Goal: Transaction & Acquisition: Subscribe to service/newsletter

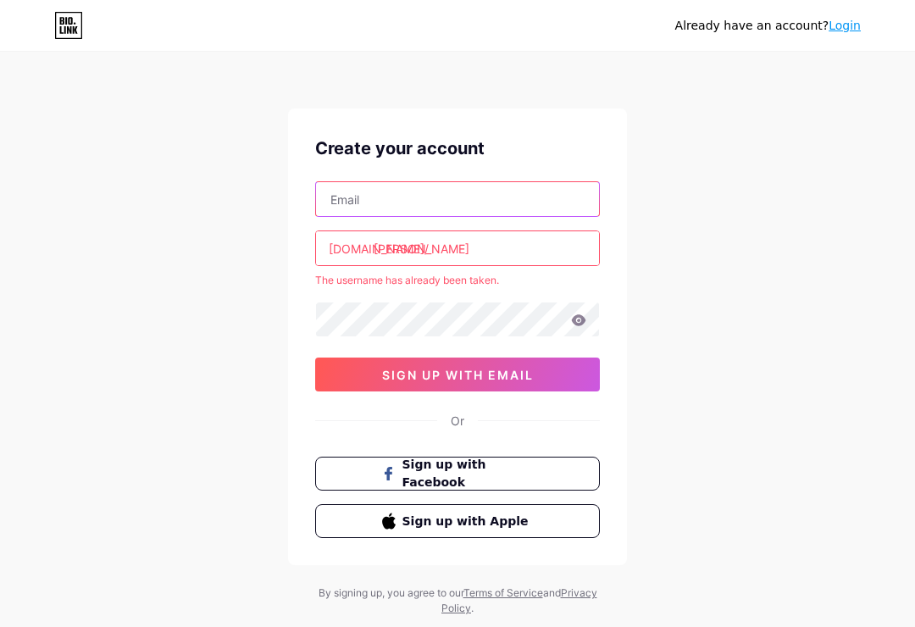
click at [531, 201] on input "text" at bounding box center [457, 199] width 283 height 34
click at [547, 203] on input "text" at bounding box center [457, 199] width 283 height 34
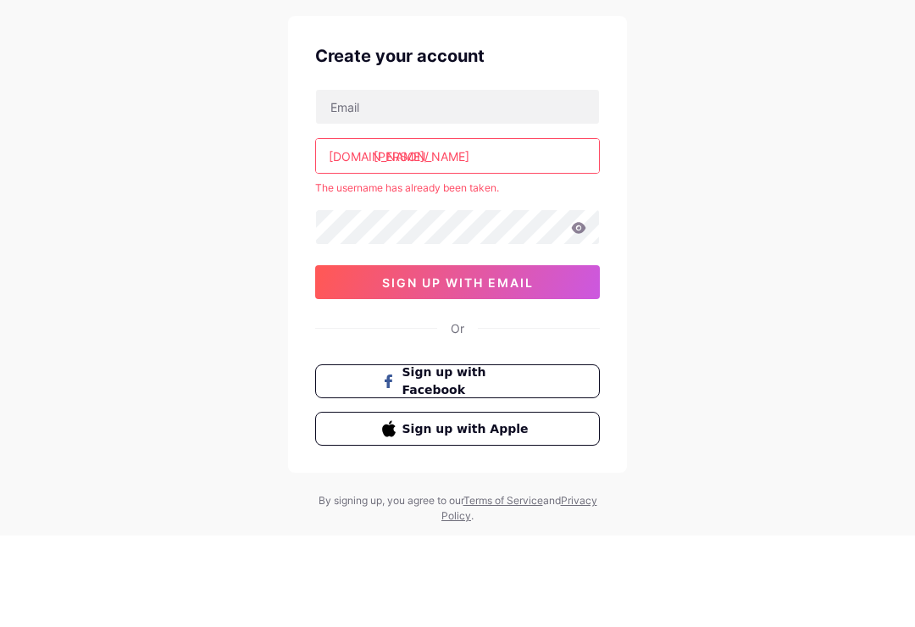
click at [545, 231] on input "[PERSON_NAME]" at bounding box center [457, 248] width 283 height 34
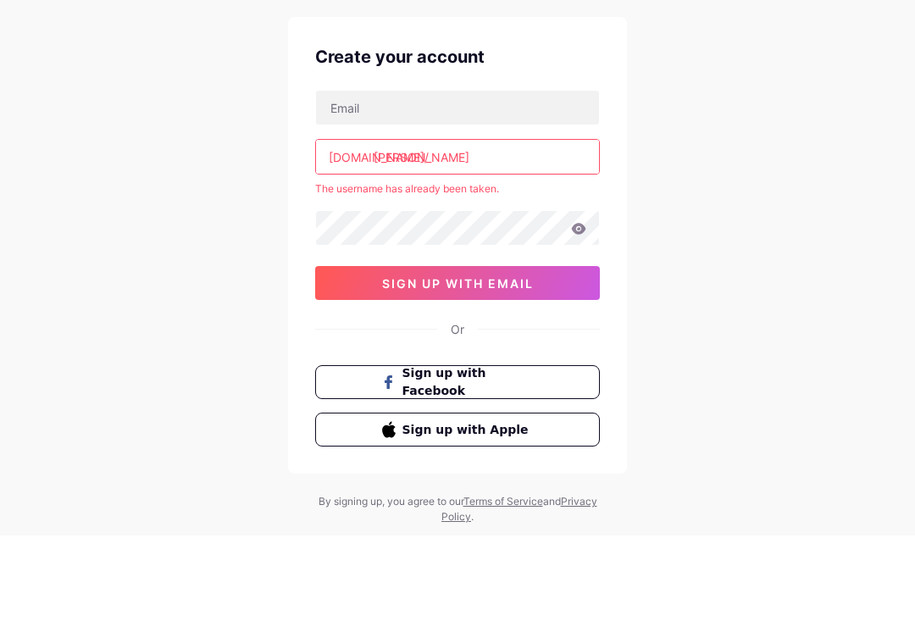
click at [444, 231] on input "[PERSON_NAME]" at bounding box center [457, 248] width 283 height 34
type input "l"
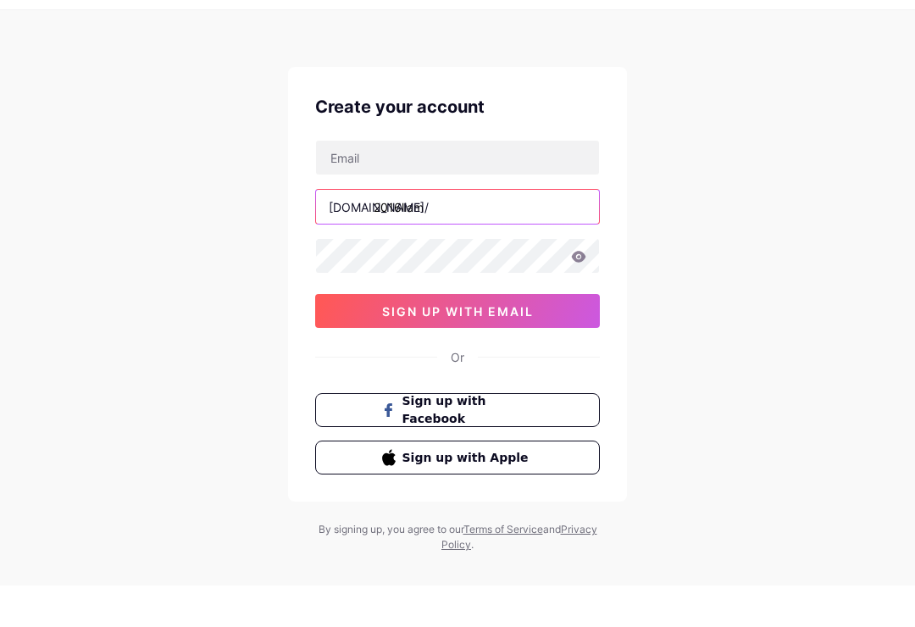
type input "2016liam"
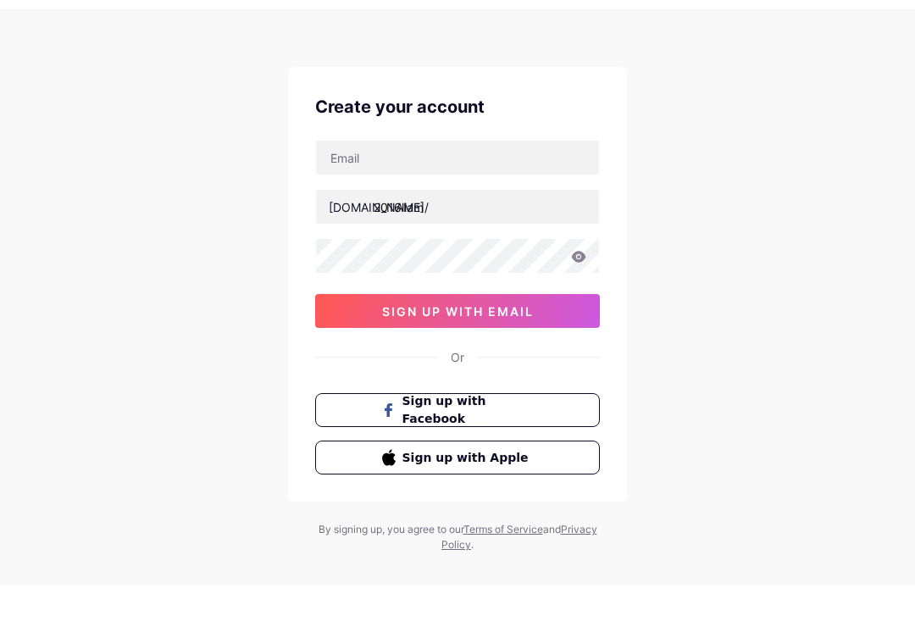
click at [765, 147] on div "Already have an account? Login Create your account bio.link/ 2016liam sign up w…" at bounding box center [457, 324] width 915 height 648
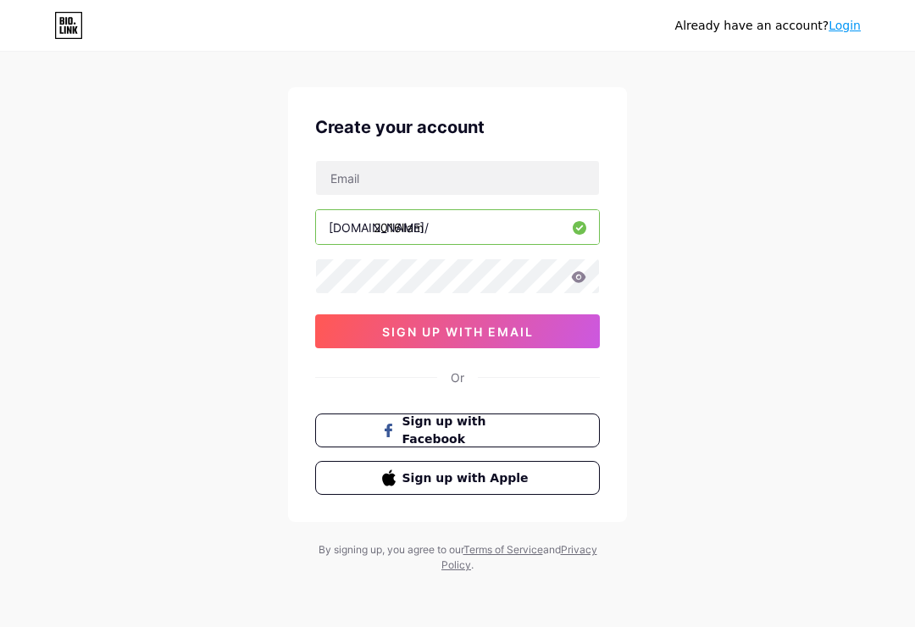
click at [524, 224] on input "2016liam" at bounding box center [457, 227] width 283 height 34
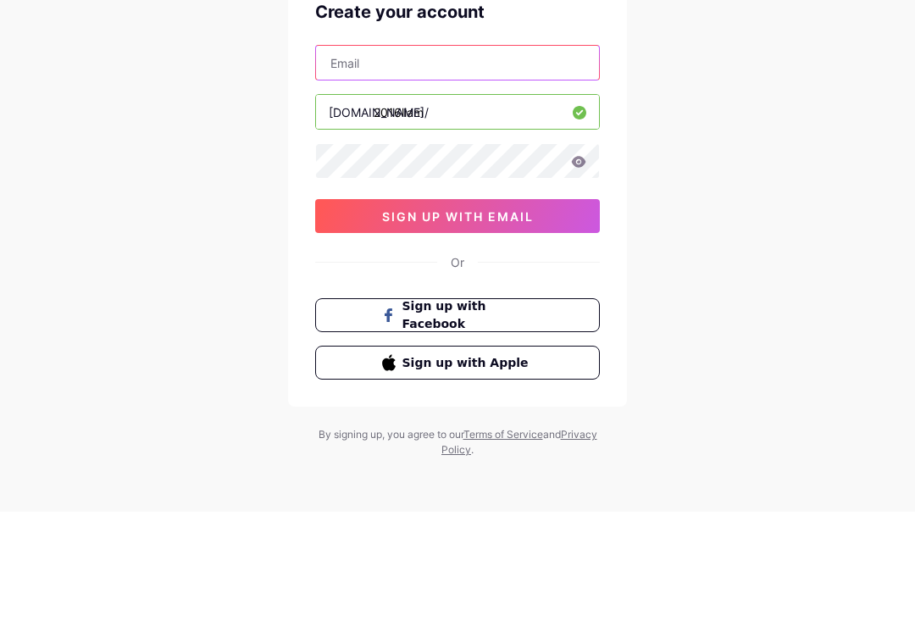
click at [570, 161] on input "text" at bounding box center [457, 178] width 283 height 34
click at [550, 161] on input "Liam2016216" at bounding box center [457, 178] width 283 height 34
type input "L"
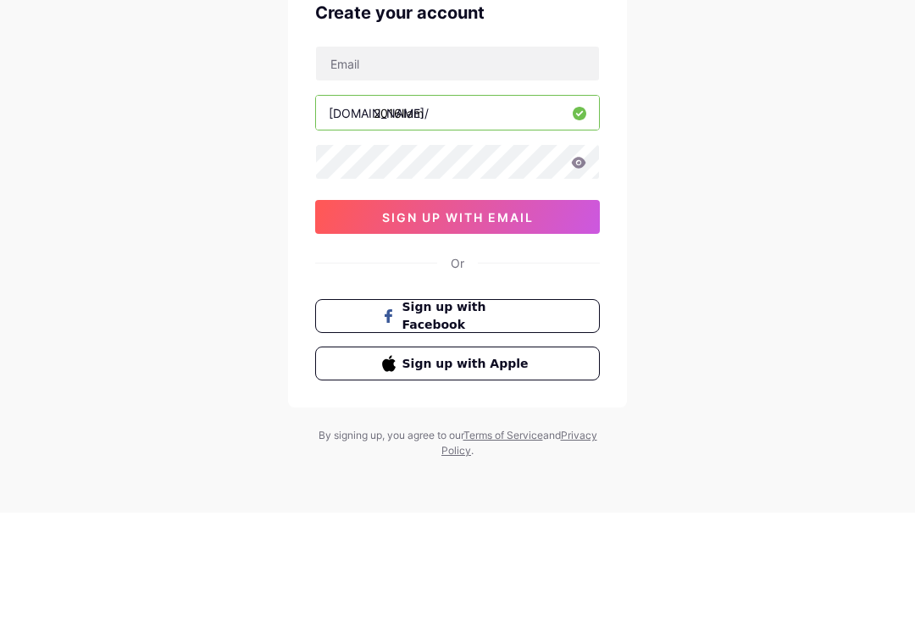
click at [520, 210] on input "2016liam" at bounding box center [457, 227] width 283 height 34
type input "2"
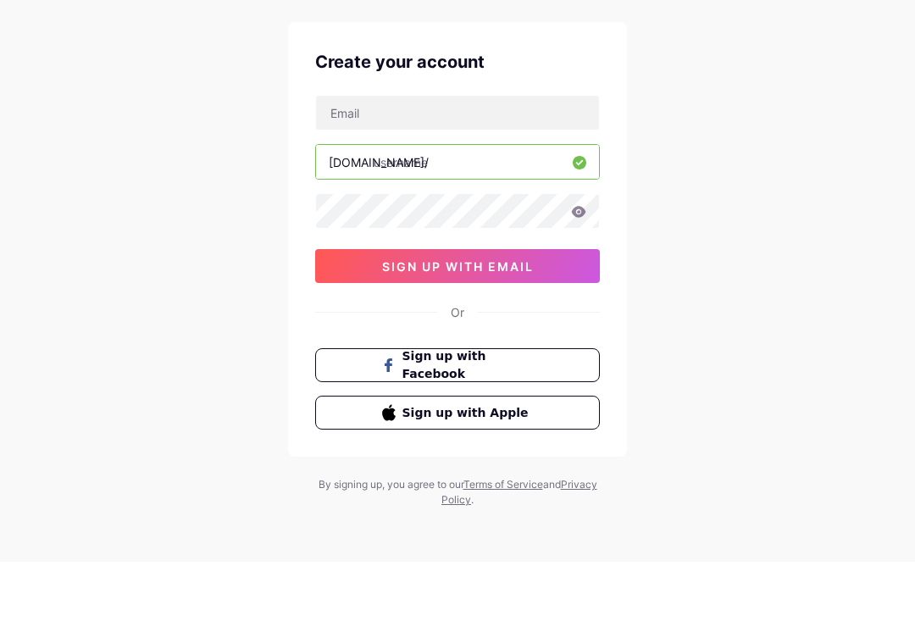
scroll to position [0, 0]
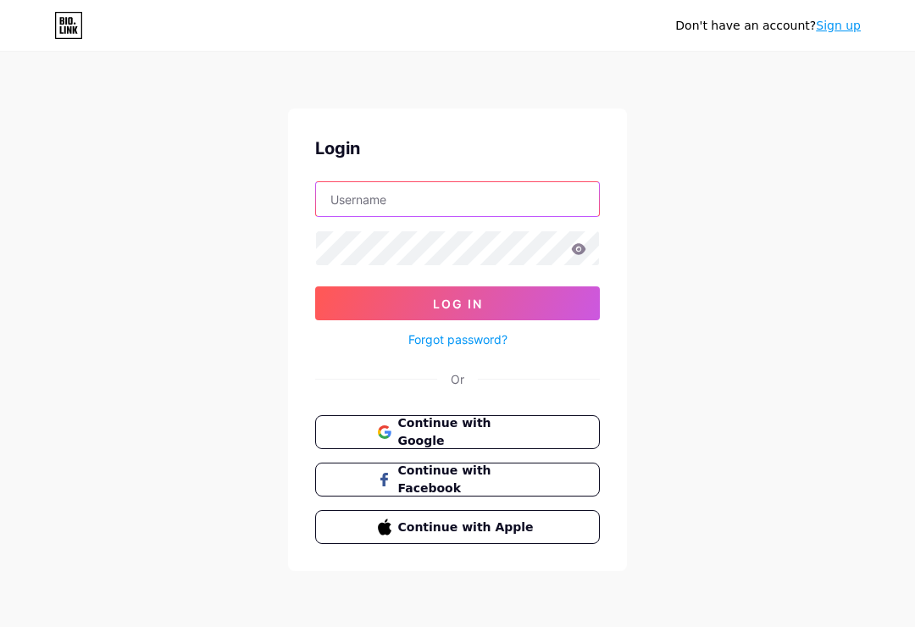
click at [495, 196] on input "text" at bounding box center [457, 199] width 283 height 34
click at [457, 303] on button "Log In" at bounding box center [457, 303] width 285 height 34
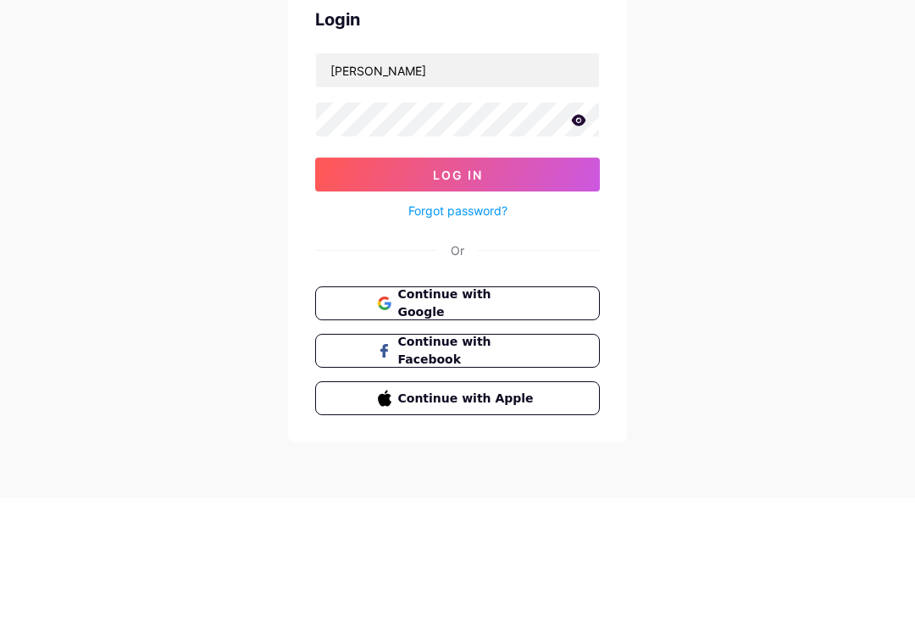
click at [523, 286] on button "Log In" at bounding box center [457, 303] width 285 height 34
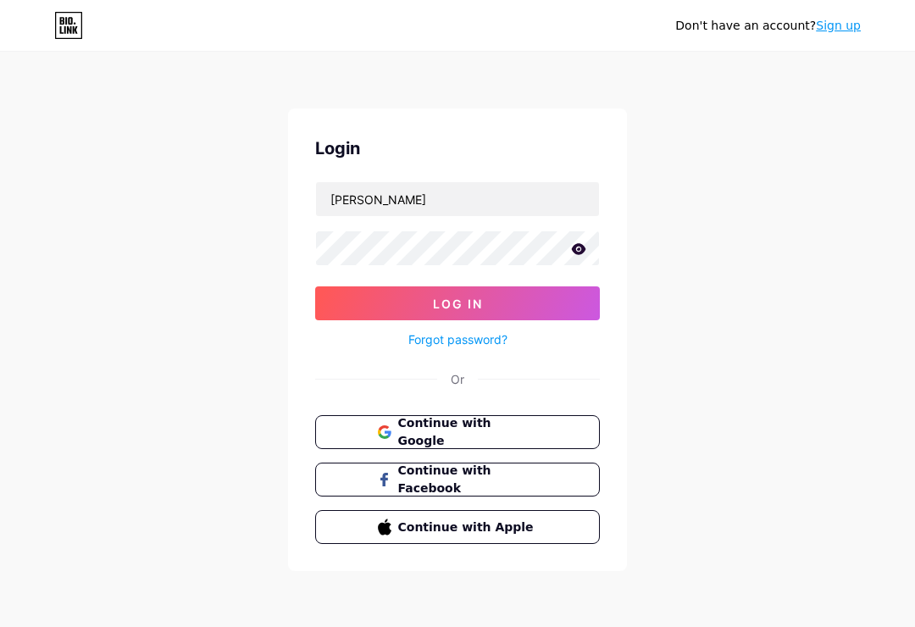
click at [562, 286] on button "Log In" at bounding box center [457, 303] width 285 height 34
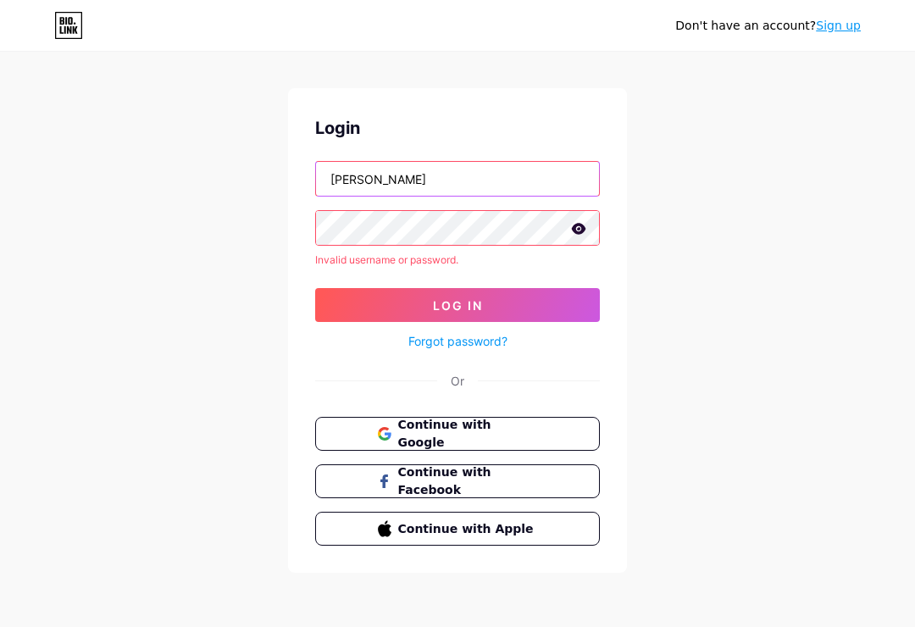
click at [514, 185] on input "Lucas" at bounding box center [457, 179] width 283 height 34
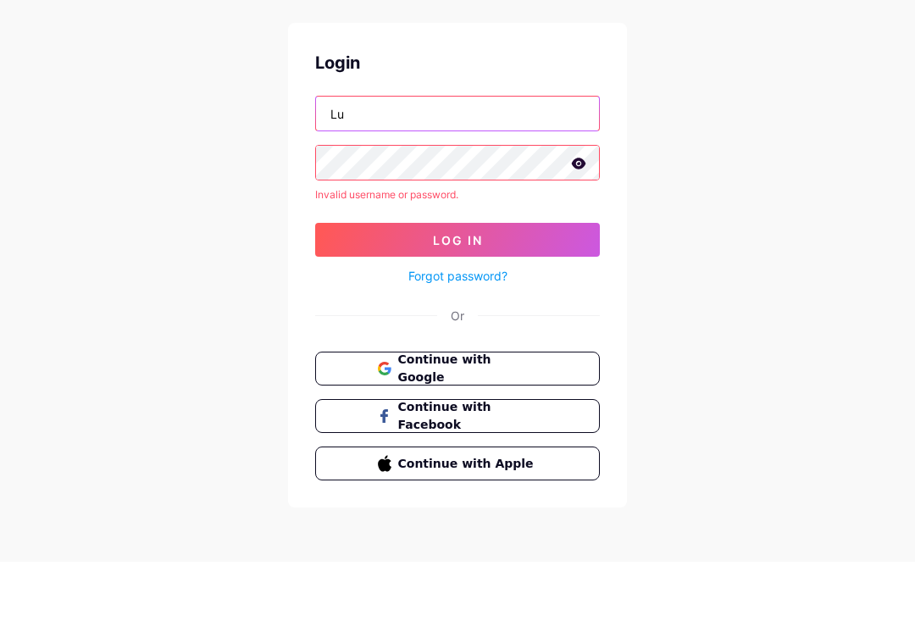
type input "L"
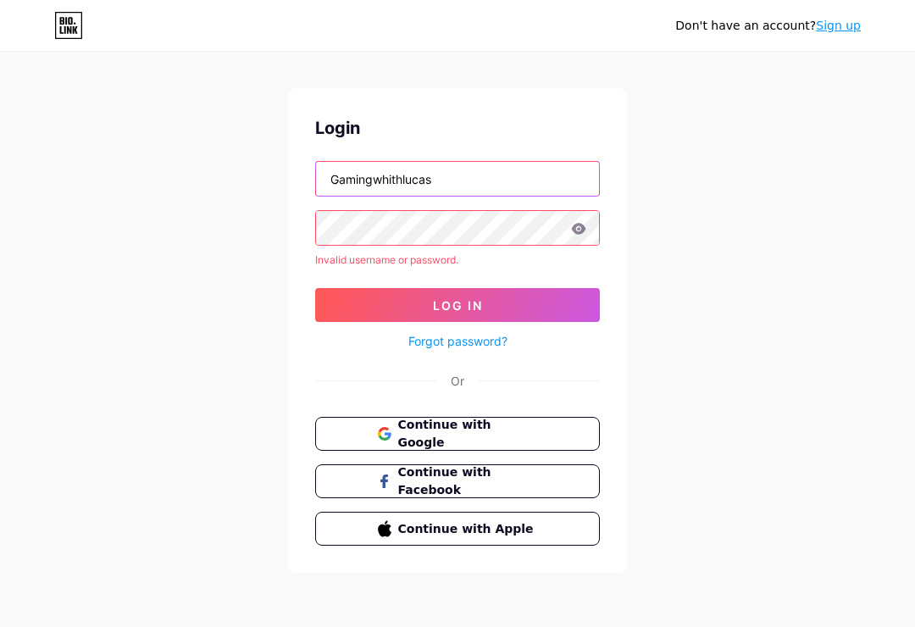
click at [457, 165] on input "Gamingwhithlucas" at bounding box center [457, 179] width 283 height 34
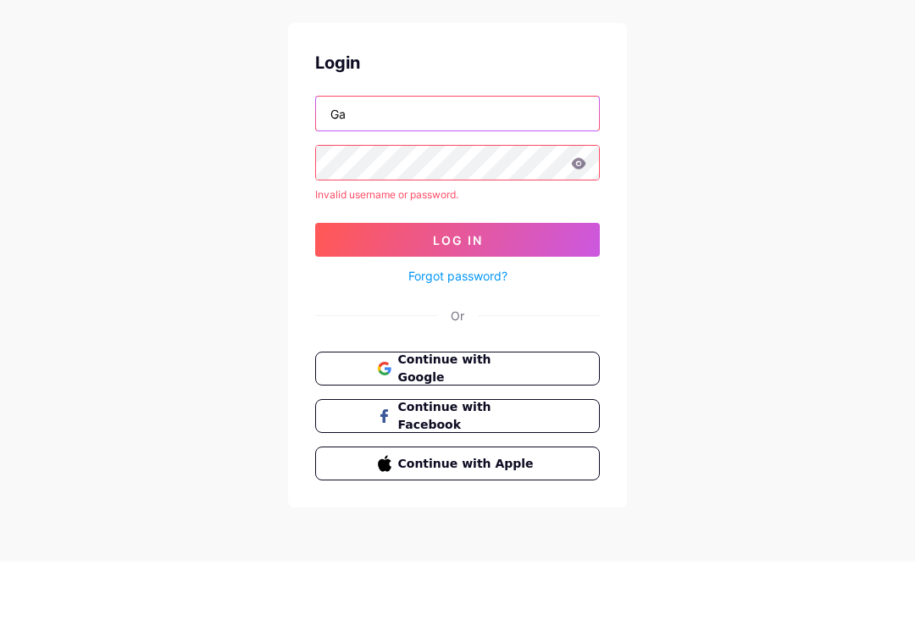
type input "G"
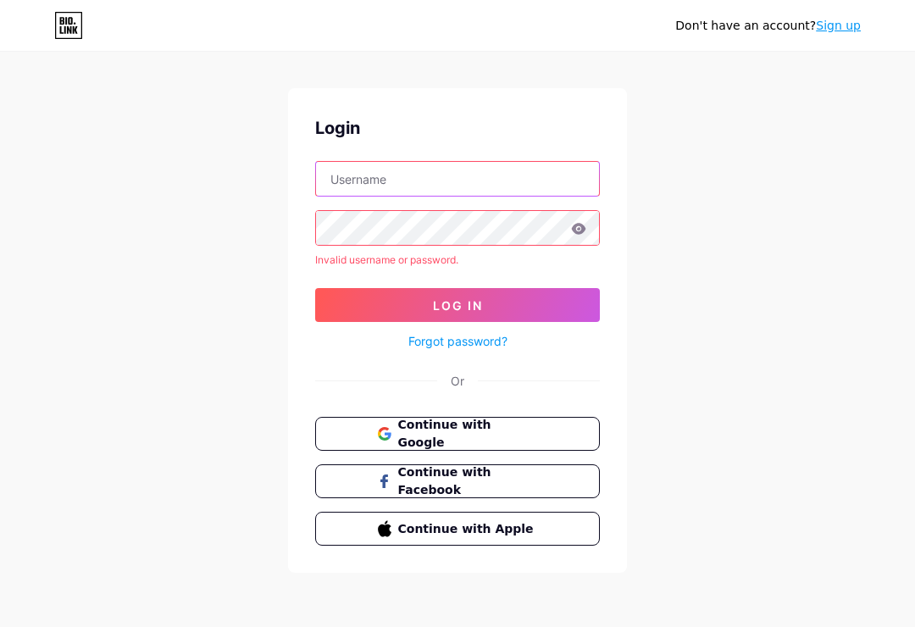
scroll to position [0, 0]
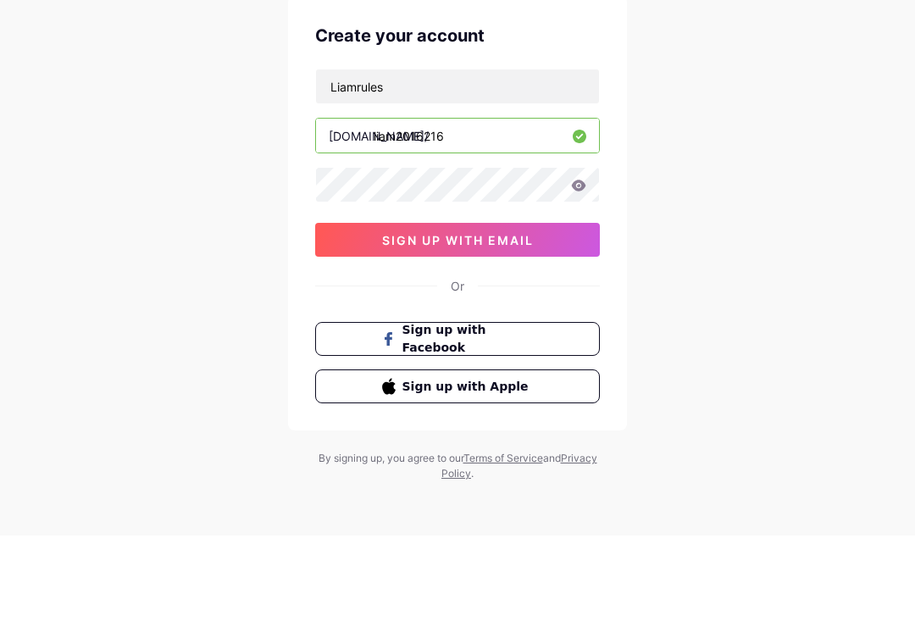
scroll to position [26, 0]
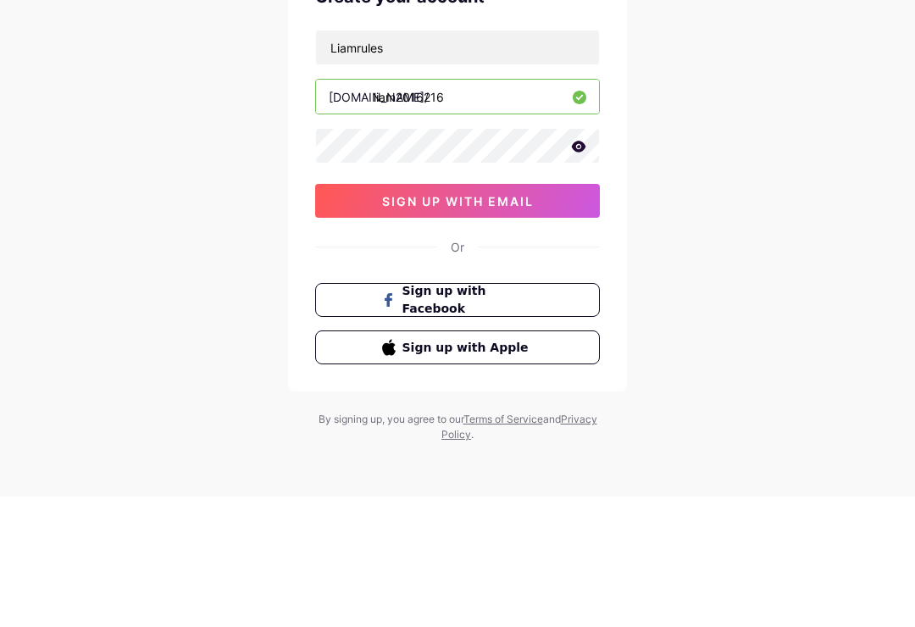
click at [573, 314] on button "sign up with email" at bounding box center [457, 331] width 285 height 34
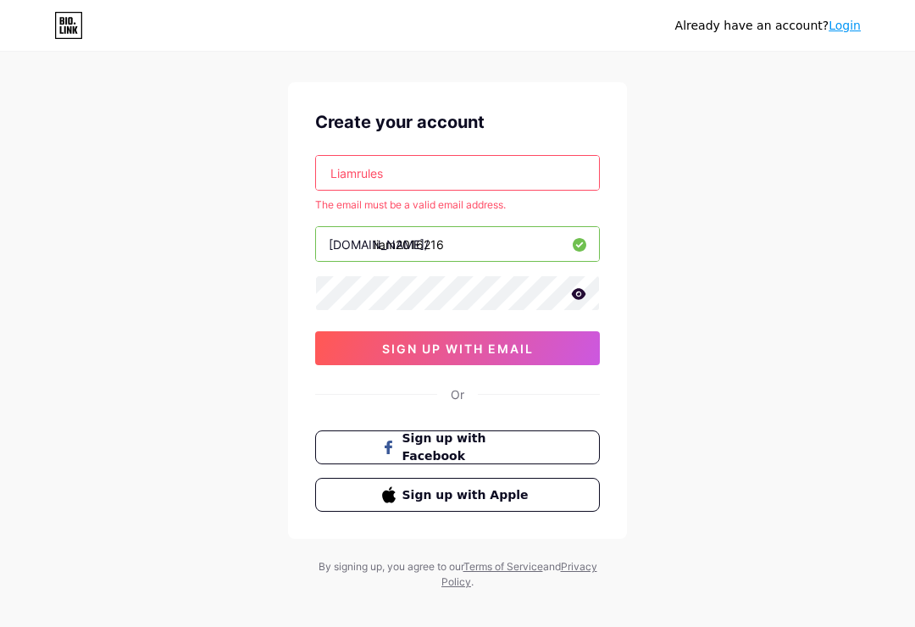
click at [569, 170] on input "Liamrules" at bounding box center [457, 173] width 283 height 34
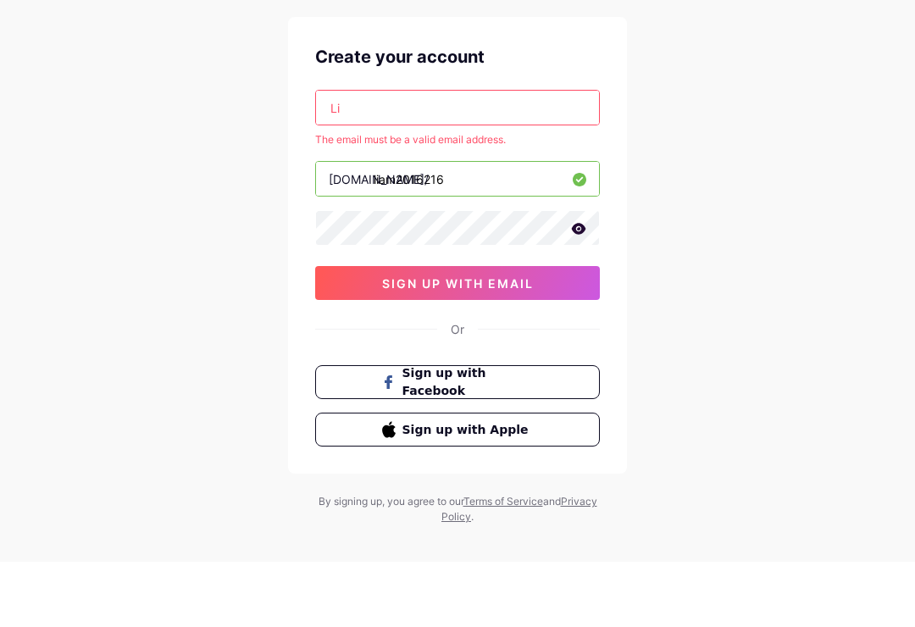
type input "L"
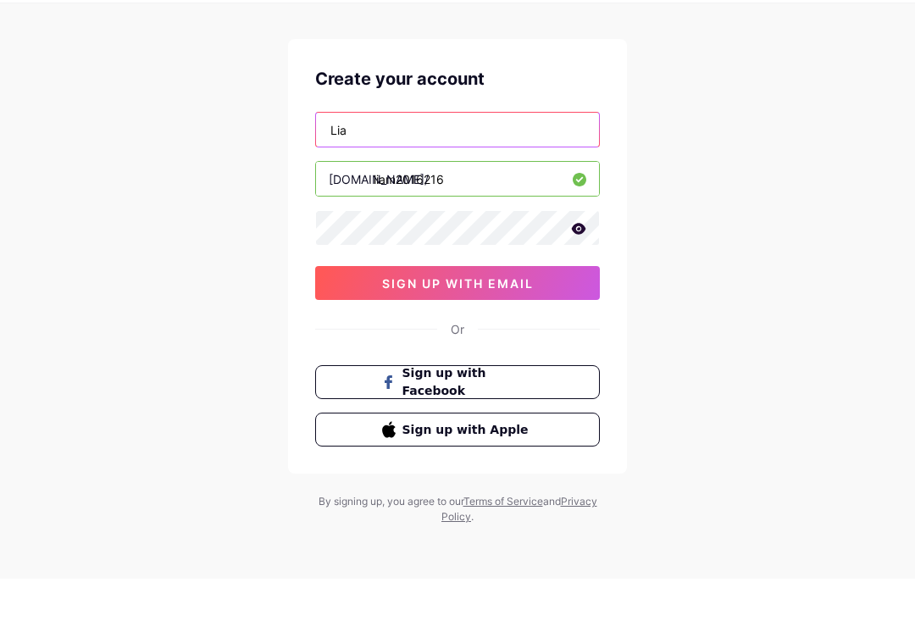
type input "[PERSON_NAME]"
type input "liamrap198@gmail.com"
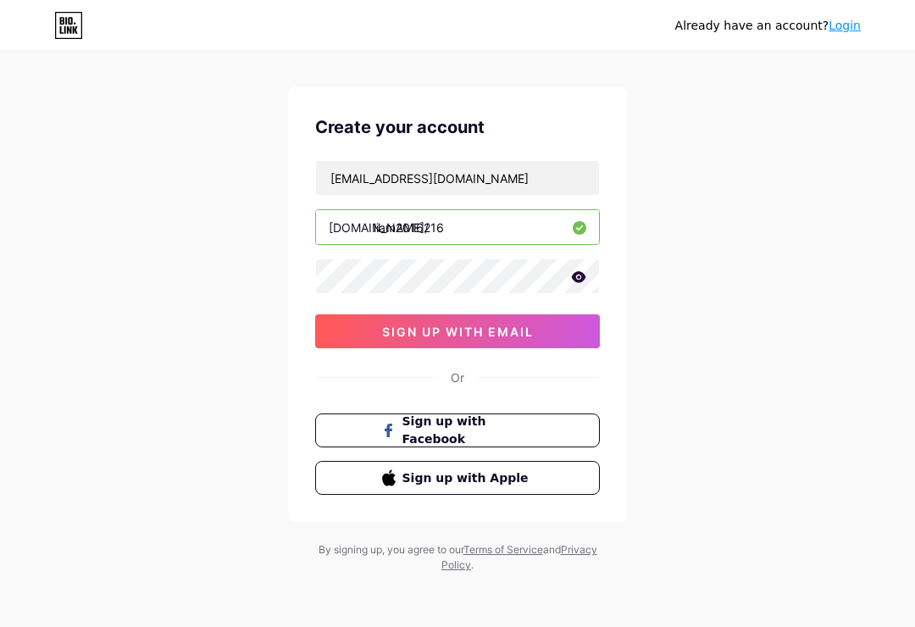
click at [559, 319] on button "sign up with email" at bounding box center [457, 331] width 285 height 34
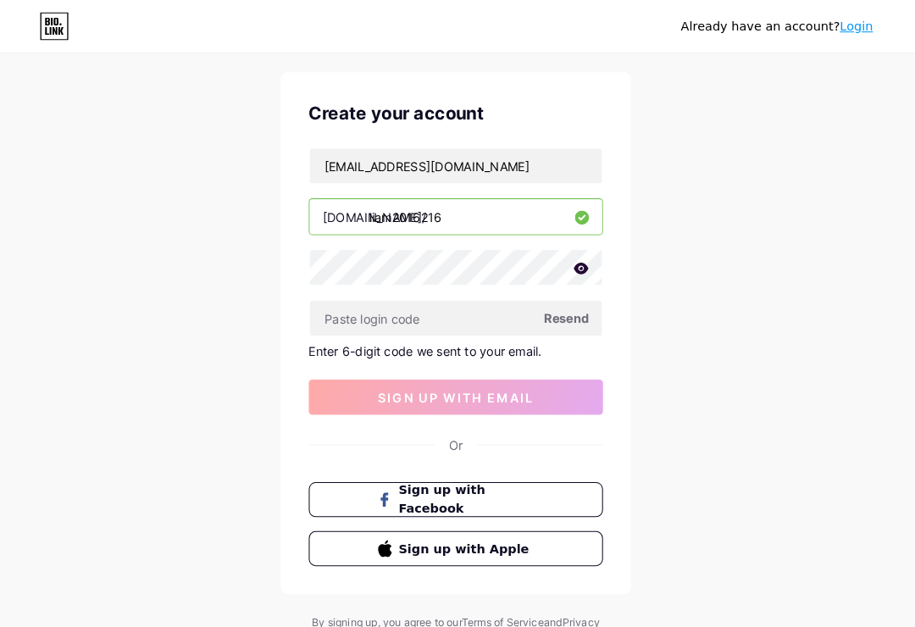
scroll to position [35, 0]
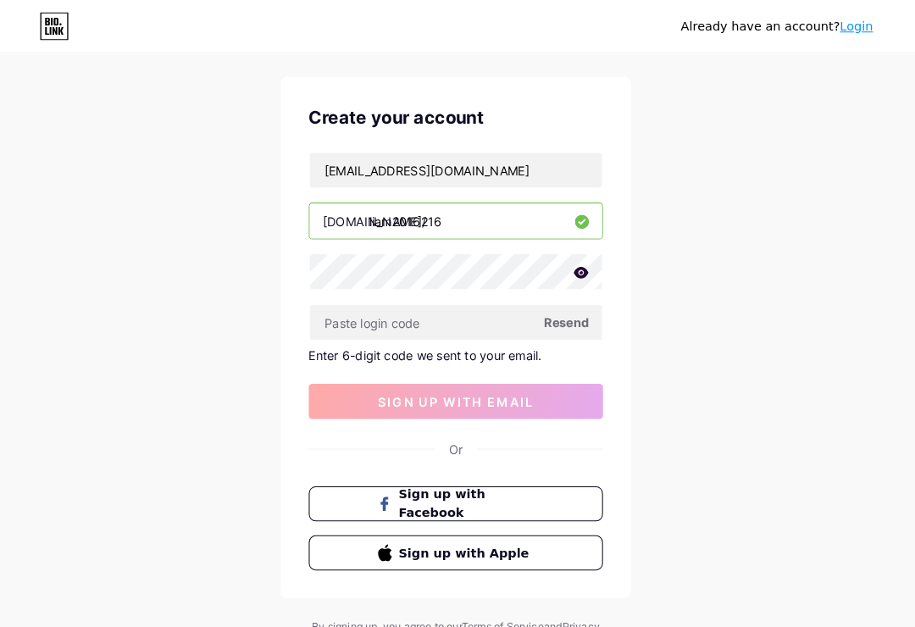
click at [459, 296] on input "text" at bounding box center [457, 312] width 283 height 34
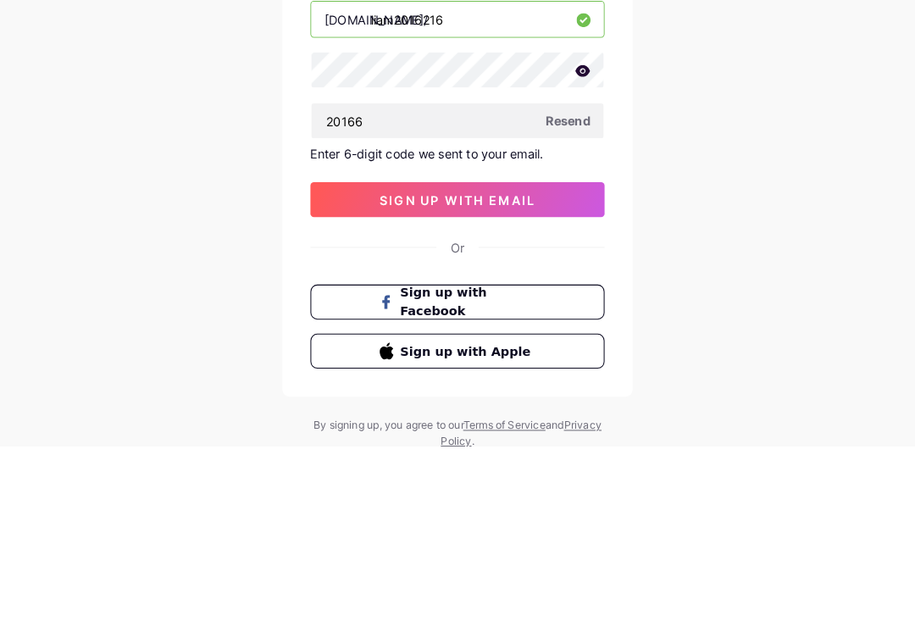
click at [510, 381] on span "sign up with email" at bounding box center [458, 388] width 152 height 14
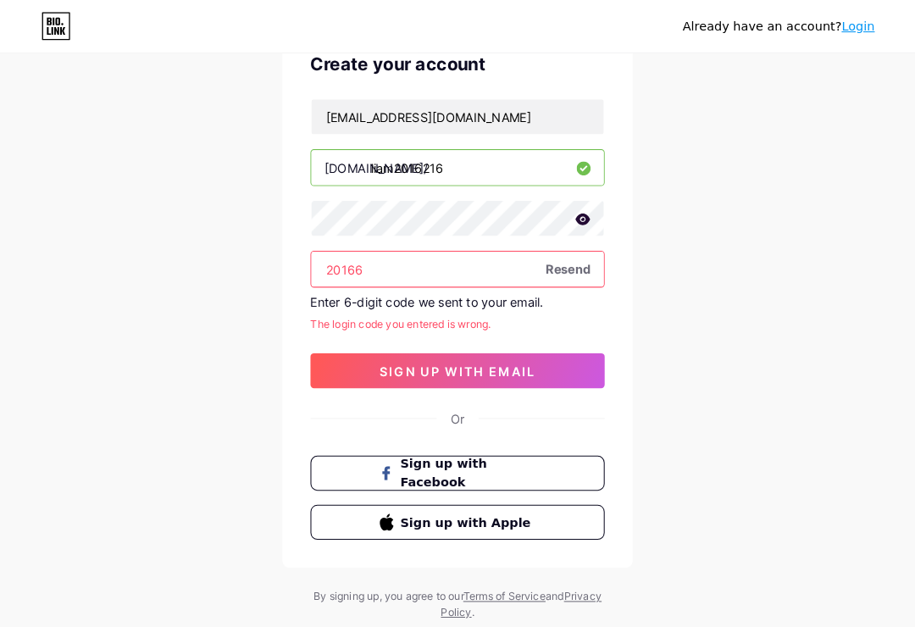
click at [471, 256] on input "20166" at bounding box center [457, 261] width 283 height 34
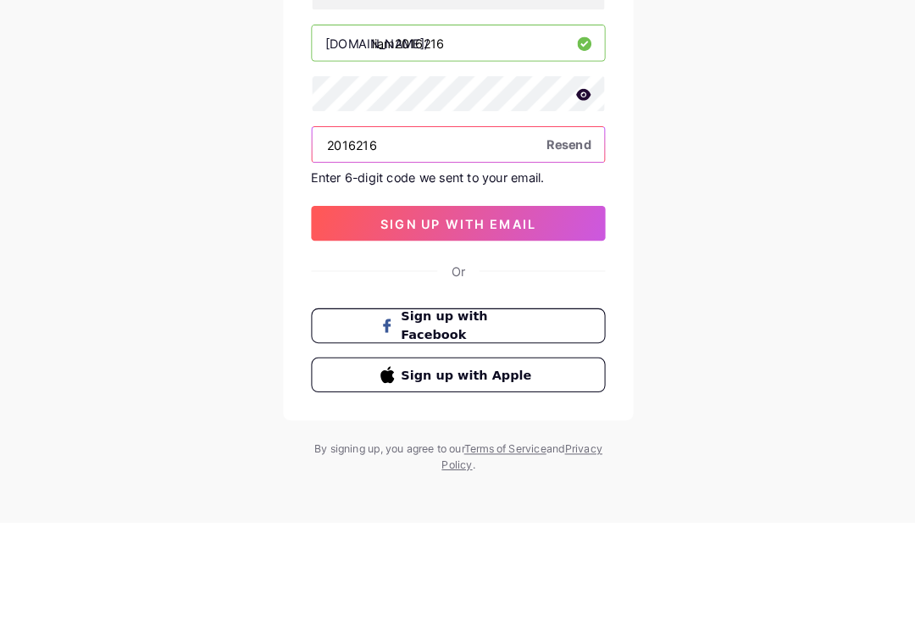
type input "2016216"
click at [529, 320] on button "sign up with email" at bounding box center [457, 337] width 285 height 34
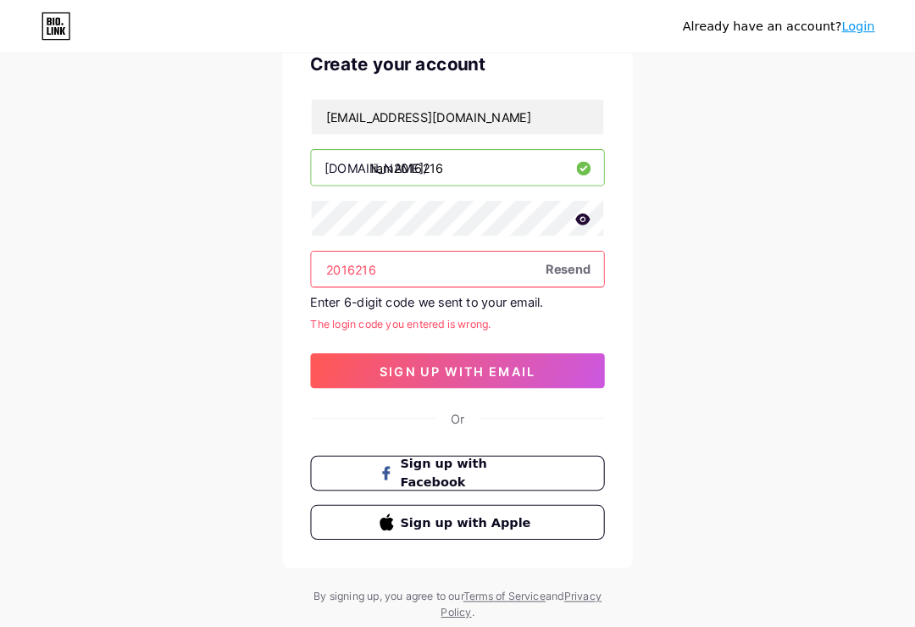
scroll to position [0, 0]
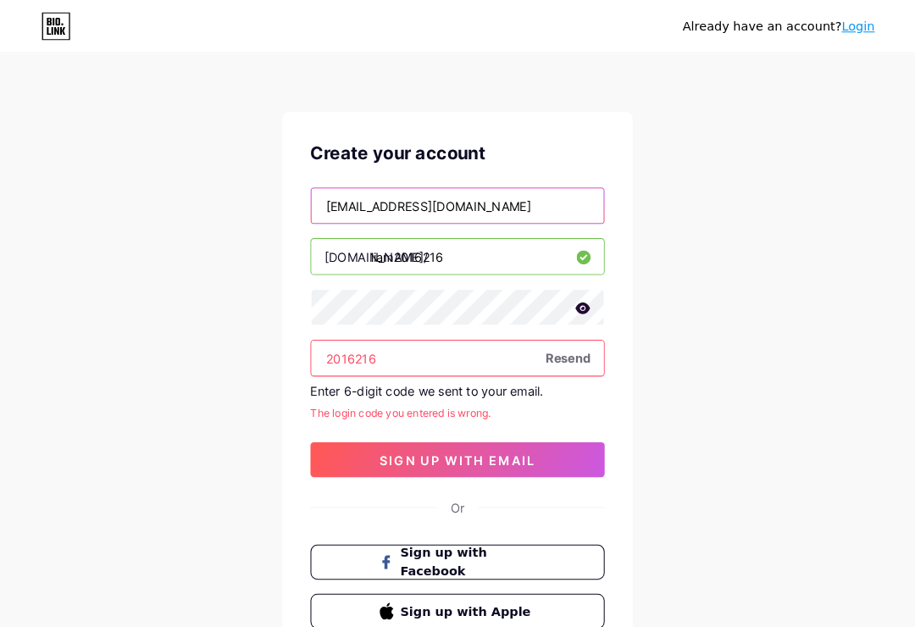
click at [519, 191] on input "liamrap198@gmail.com" at bounding box center [457, 199] width 283 height 34
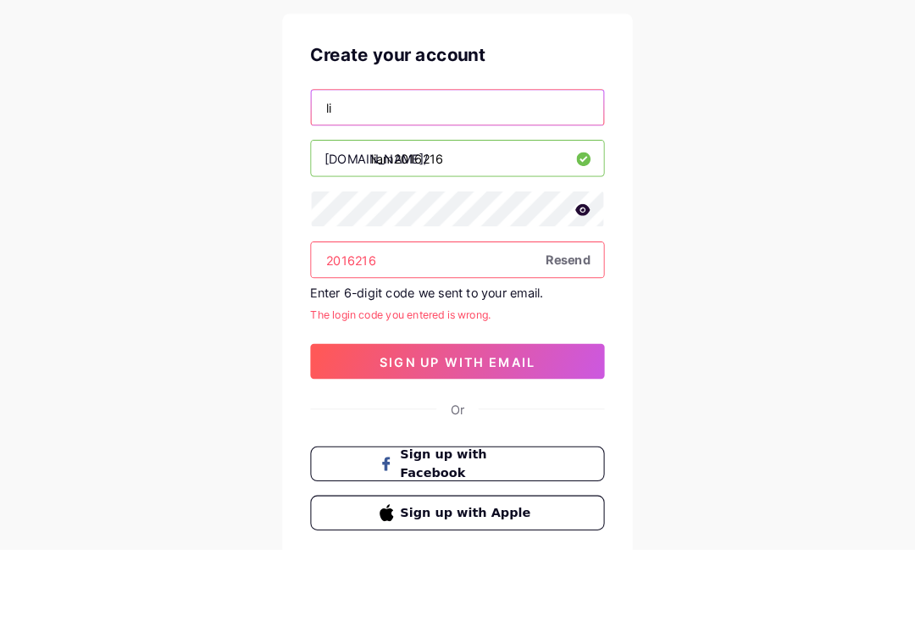
type input "l"
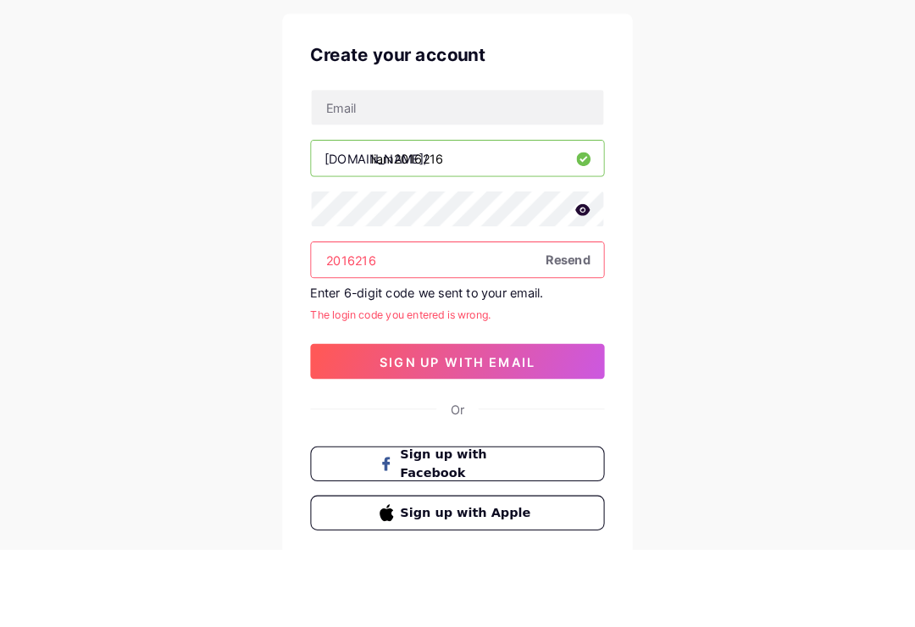
click at [503, 231] on input "liam2016216" at bounding box center [457, 248] width 283 height 34
type input "l"
click at [688, 70] on div "Already have an account? Login Create your account bio.link/ 2016216 Resend Ent…" at bounding box center [457, 370] width 915 height 740
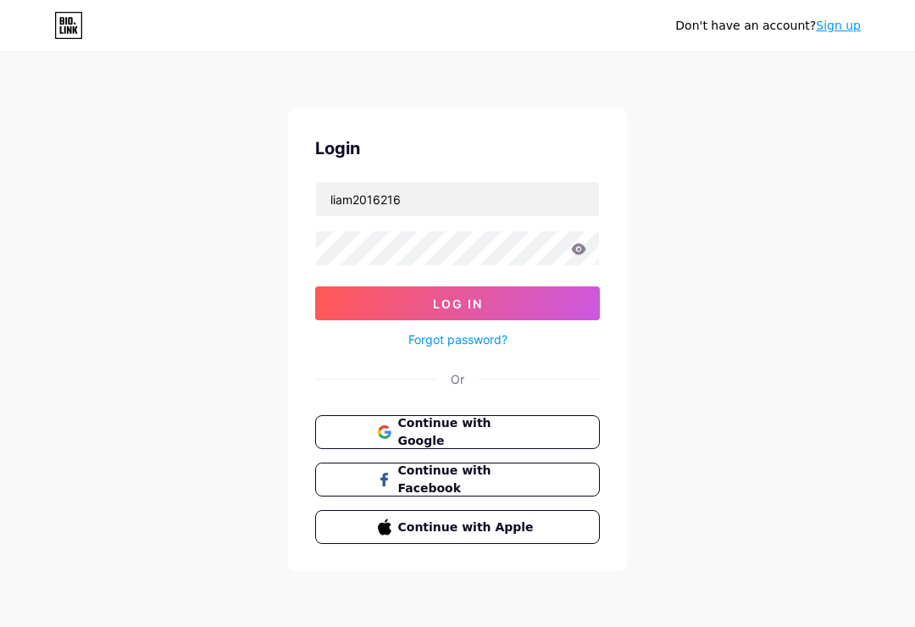
click at [457, 303] on button "Log In" at bounding box center [457, 303] width 285 height 34
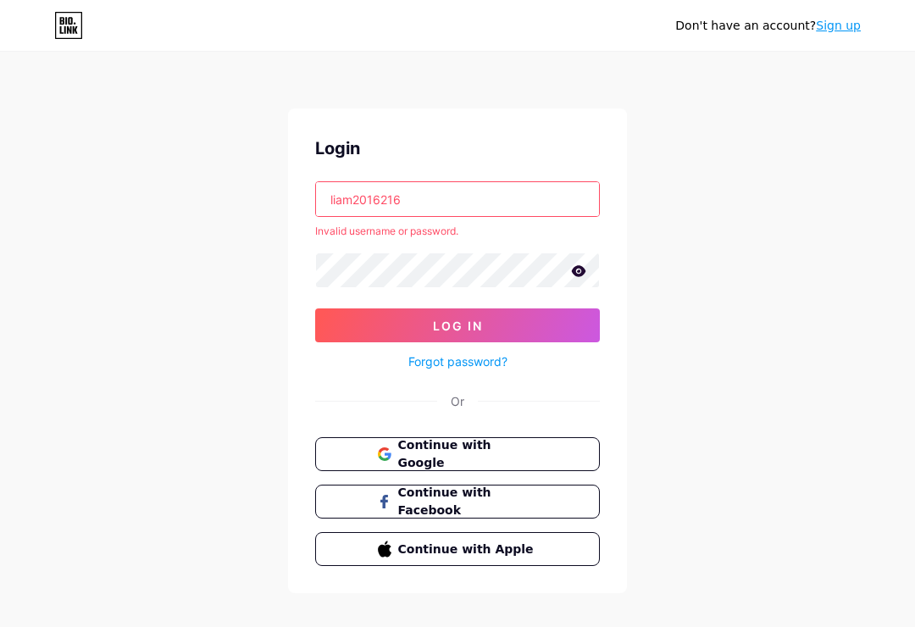
click at [553, 327] on button "Log In" at bounding box center [457, 325] width 285 height 34
click at [534, 206] on input "liam2016216" at bounding box center [457, 199] width 283 height 34
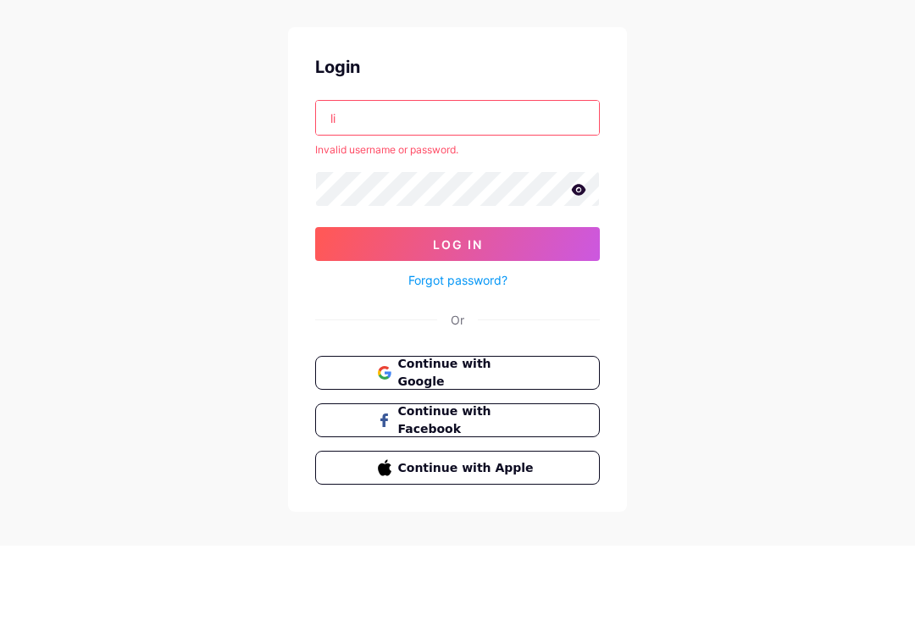
type input "l"
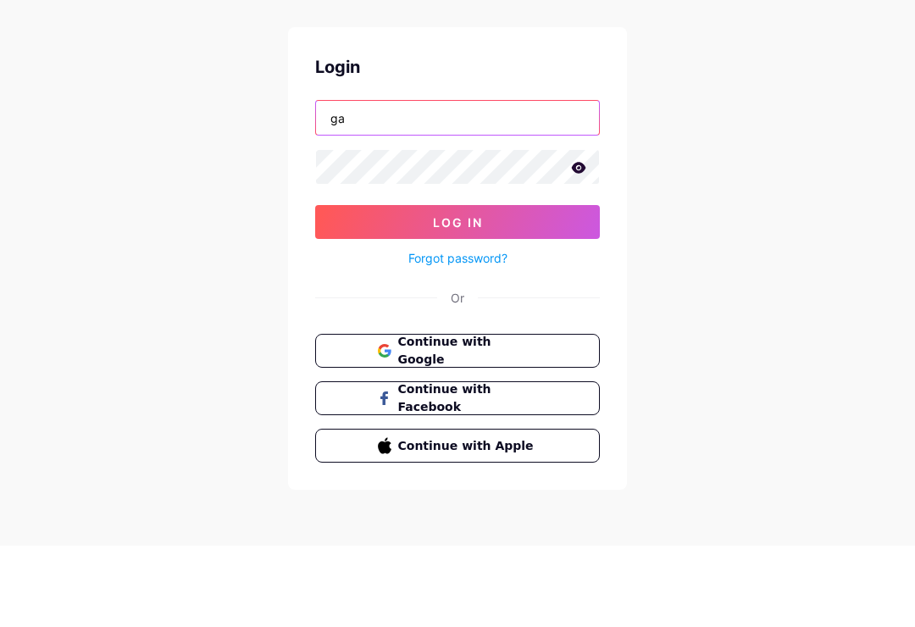
type input "g"
